Goal: Task Accomplishment & Management: Manage account settings

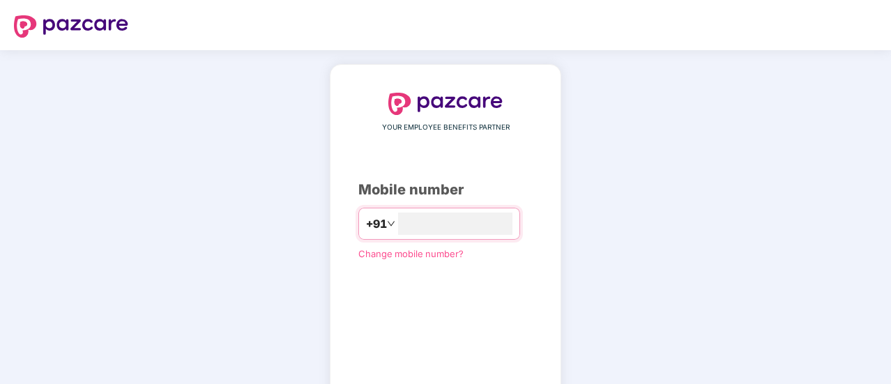
click at [518, 296] on div "YOUR EMPLOYEE BENEFITS PARTNER Mobile number +91 ***** Change mobile number? Se…" at bounding box center [445, 257] width 174 height 328
click at [462, 230] on input "*****" at bounding box center [455, 224] width 114 height 22
type input "**********"
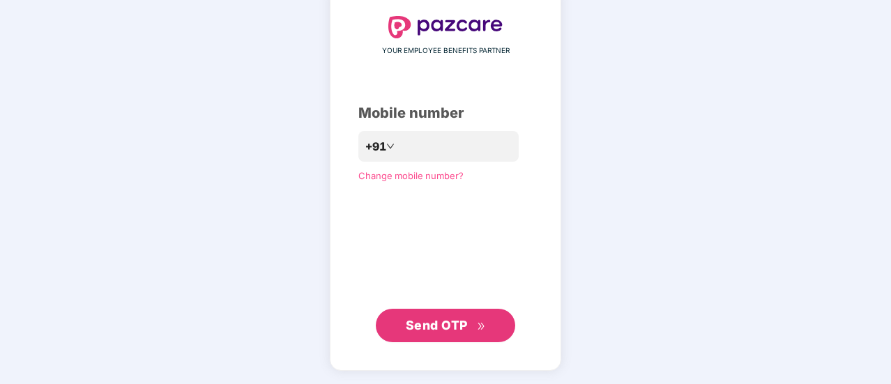
scroll to position [76, 0]
click at [465, 312] on button "Send OTP" at bounding box center [445, 326] width 139 height 33
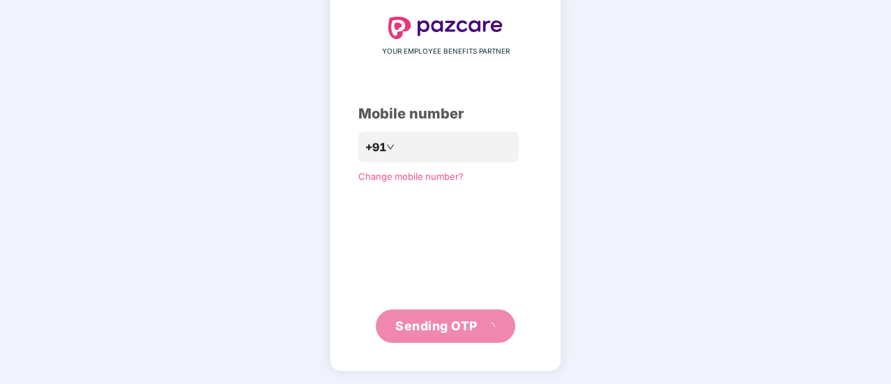
scroll to position [70, 0]
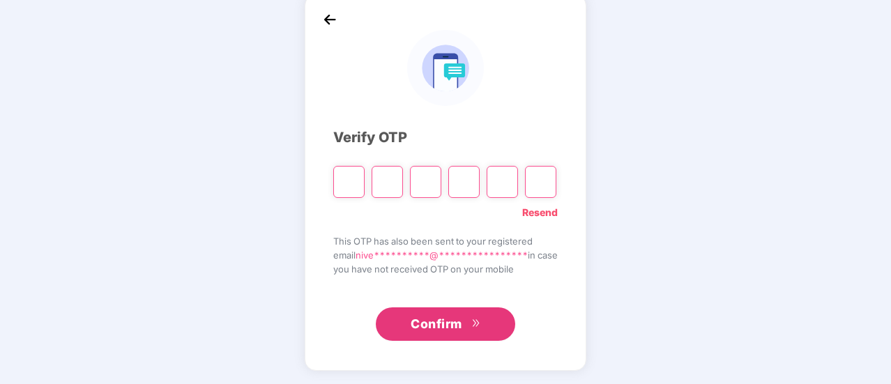
paste input "*"
type input "*"
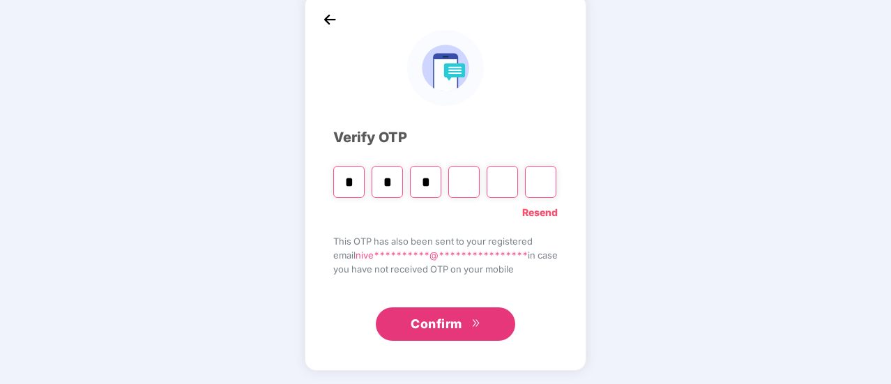
type input "*"
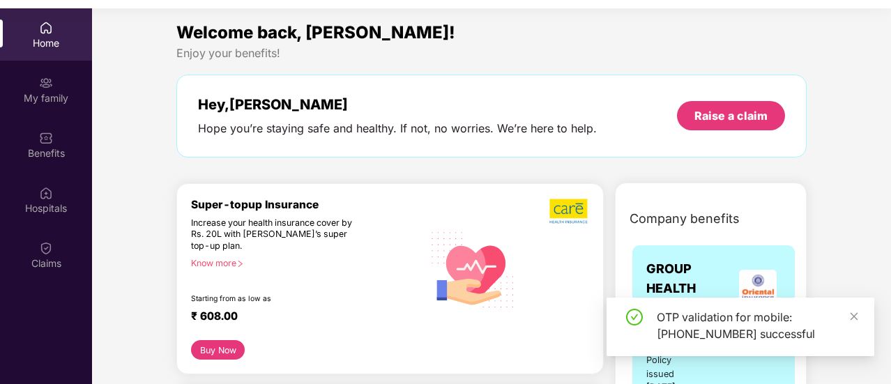
scroll to position [0, 0]
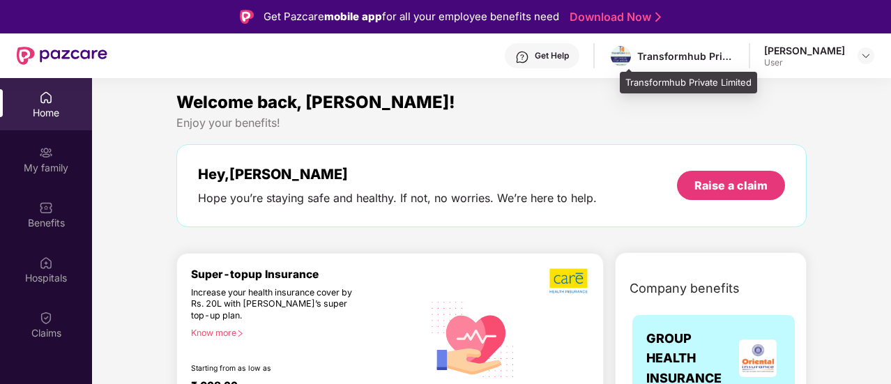
click at [668, 56] on div "Transformhub Private Limited" at bounding box center [686, 56] width 98 height 13
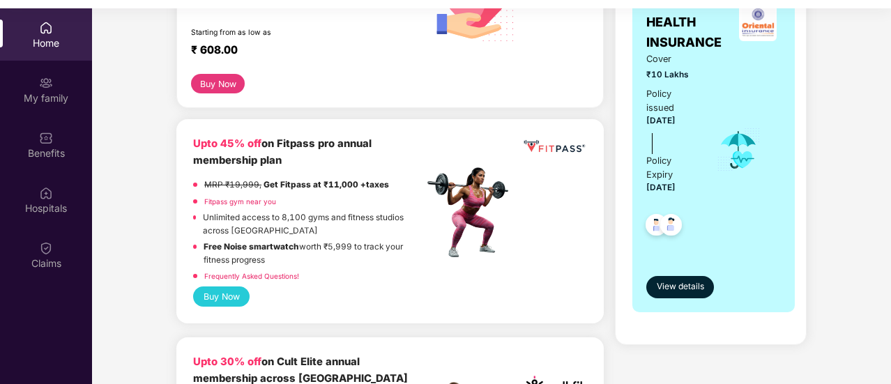
scroll to position [279, 0]
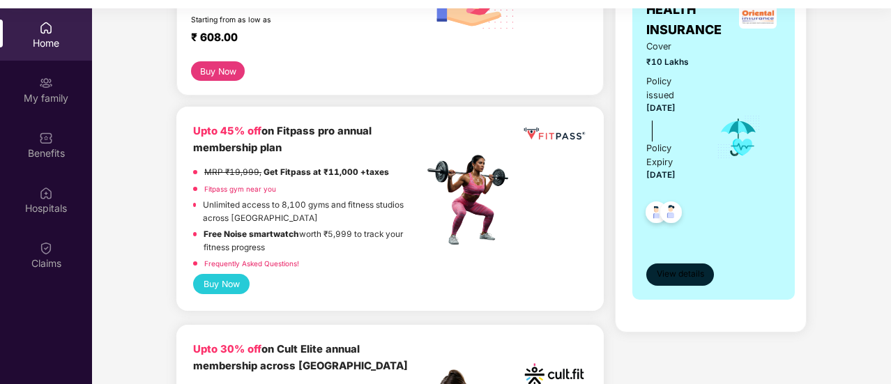
click at [682, 275] on span "View details" at bounding box center [680, 274] width 47 height 13
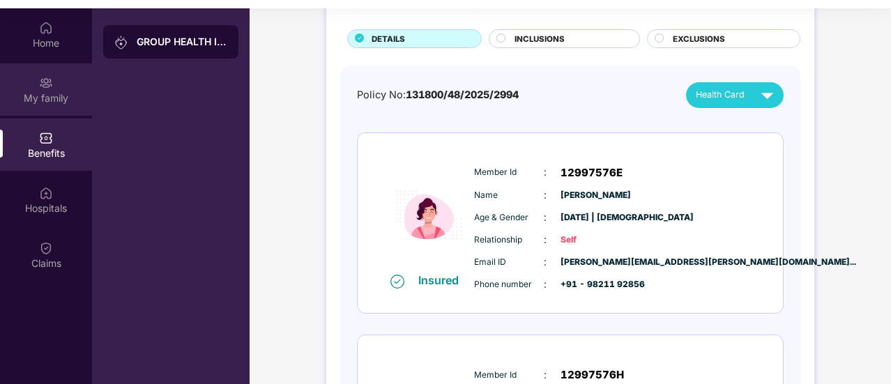
scroll to position [9, 0]
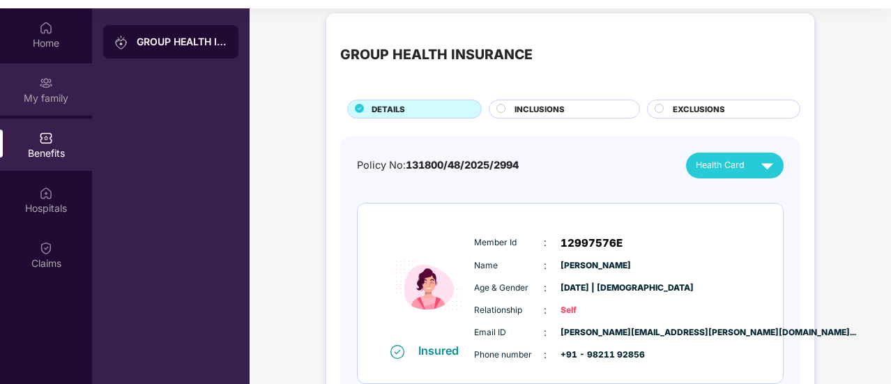
click at [9, 80] on div "My family" at bounding box center [46, 89] width 92 height 52
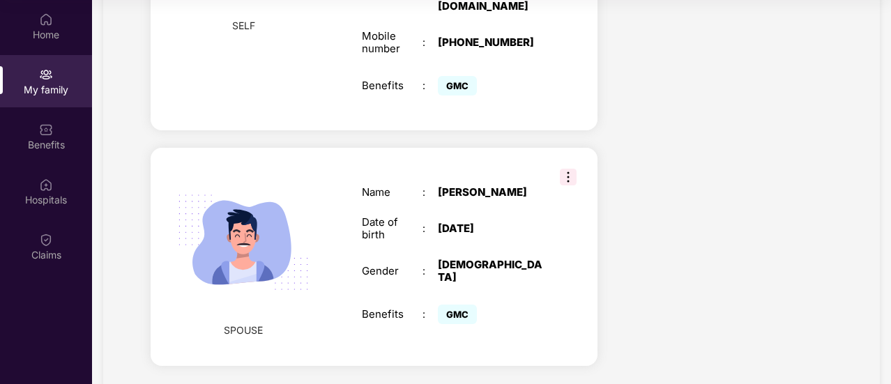
scroll to position [0, 0]
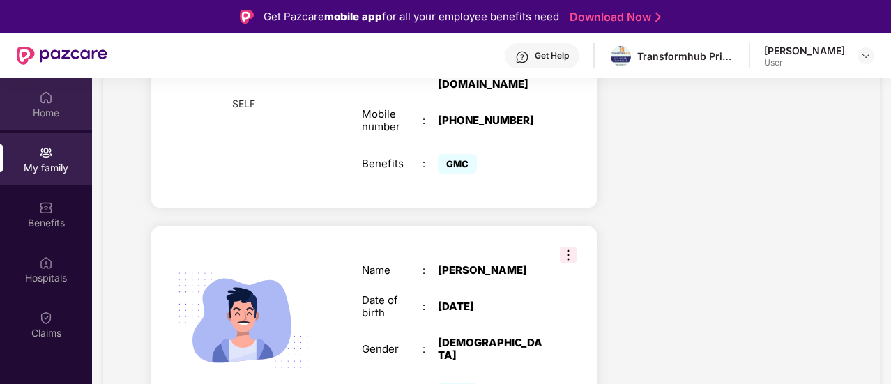
click at [63, 128] on div "Home" at bounding box center [46, 104] width 92 height 52
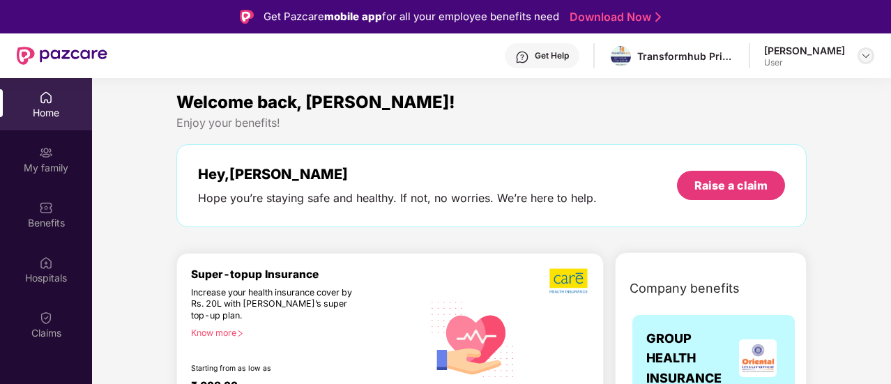
click at [869, 59] on img at bounding box center [866, 55] width 11 height 11
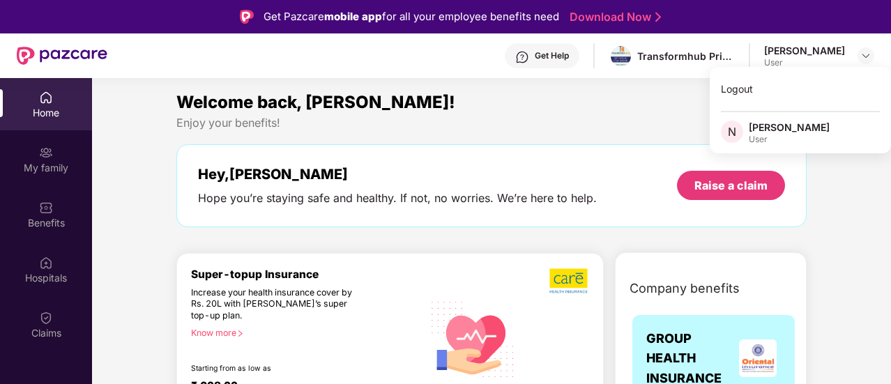
click at [817, 129] on div "[PERSON_NAME]" at bounding box center [789, 127] width 81 height 13
